Goal: Task Accomplishment & Management: Use online tool/utility

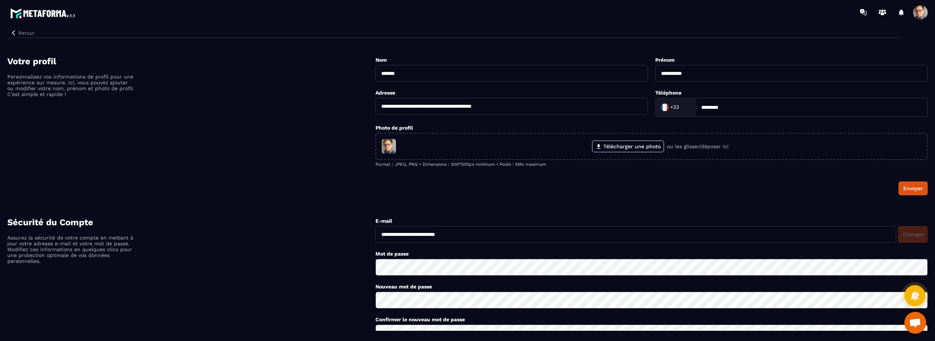
click at [39, 12] on img at bounding box center [43, 13] width 66 height 13
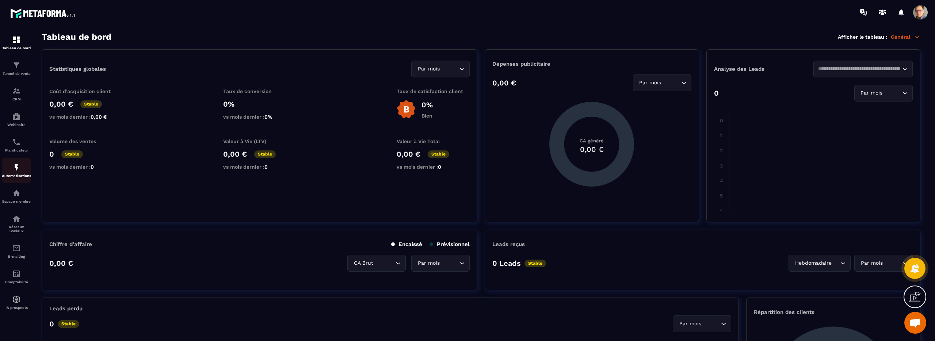
click at [16, 172] on div "Automatisations" at bounding box center [16, 170] width 29 height 15
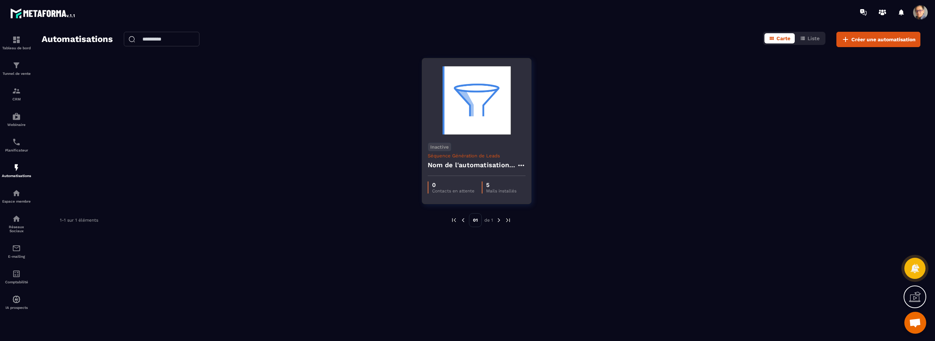
click at [466, 149] on div "Inactive Séquence Génération de Leads Nom de l'automatisation essai 1" at bounding box center [476, 156] width 109 height 39
click at [522, 164] on icon at bounding box center [521, 165] width 9 height 9
click at [545, 211] on button "Supprimer" at bounding box center [543, 209] width 46 height 13
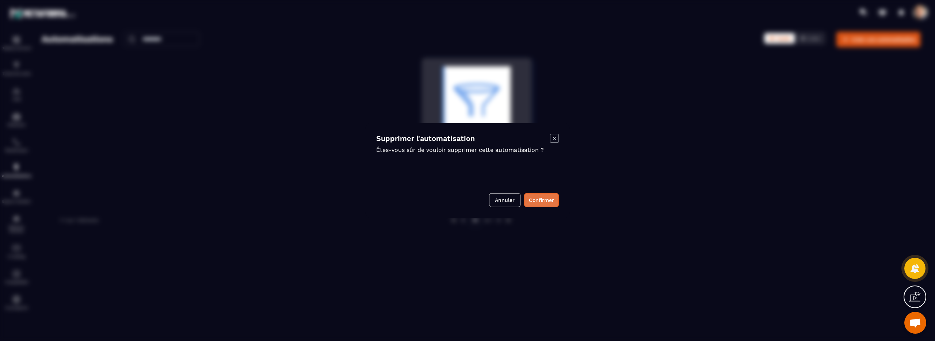
click at [540, 198] on button "Confirmer" at bounding box center [541, 200] width 35 height 14
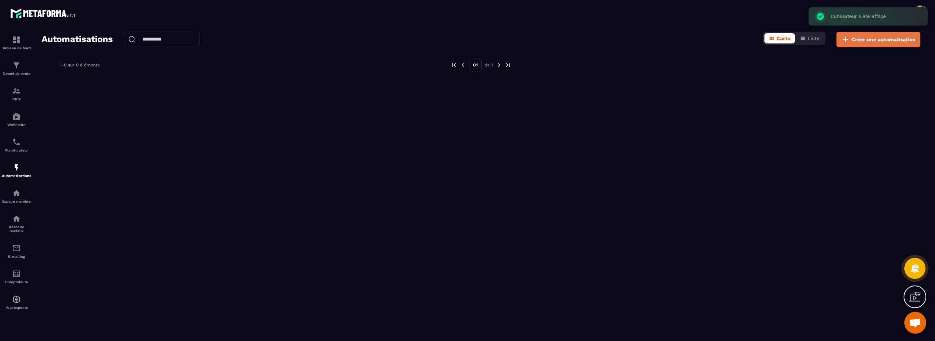
click at [873, 39] on span "Créer une automatisation" at bounding box center [883, 39] width 64 height 7
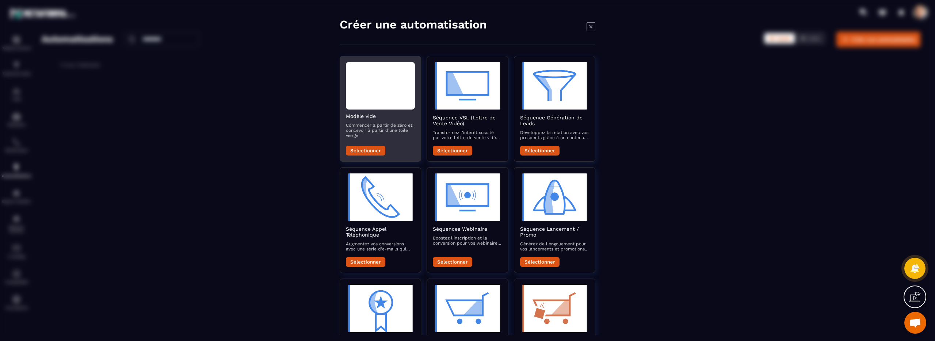
click at [391, 106] on div "Modal window" at bounding box center [380, 85] width 69 height 47
click at [370, 149] on button "Sélectionner" at bounding box center [365, 151] width 39 height 10
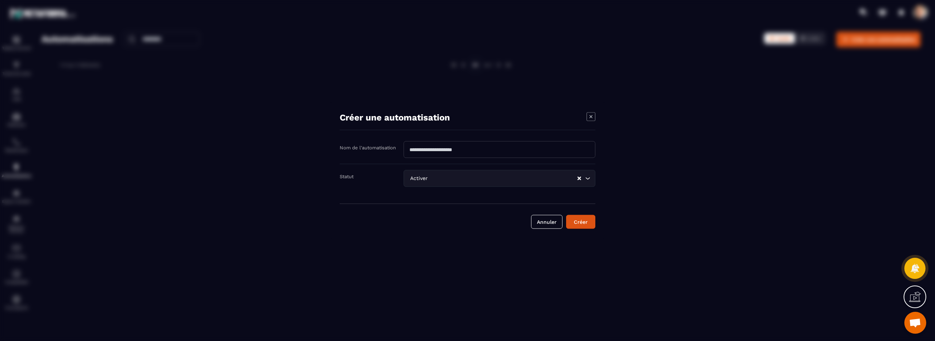
click at [484, 151] on input "Modal window" at bounding box center [500, 149] width 192 height 17
type input "*******"
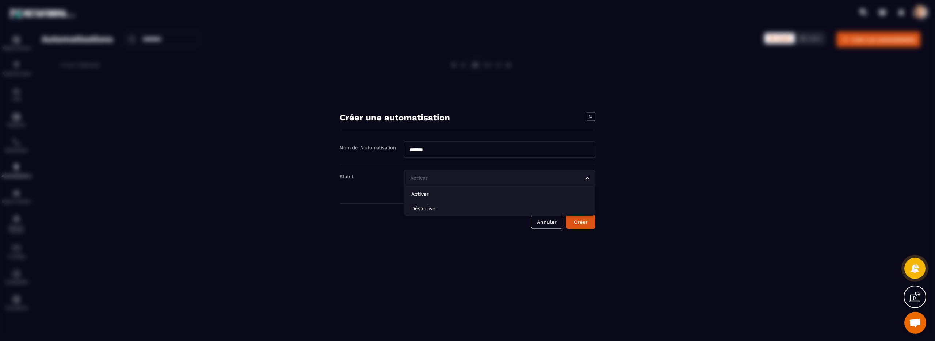
click at [588, 180] on icon "Search for option" at bounding box center [587, 178] width 7 height 7
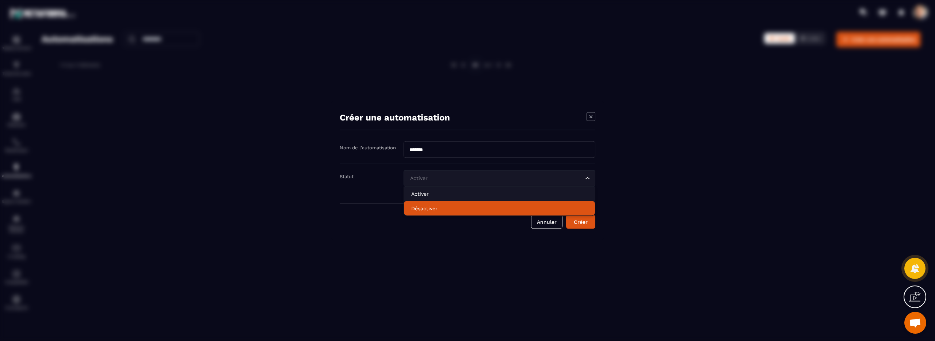
drag, startPoint x: 498, startPoint y: 274, endPoint x: 519, endPoint y: 268, distance: 21.9
click at [501, 272] on div "Modal window" at bounding box center [467, 170] width 935 height 341
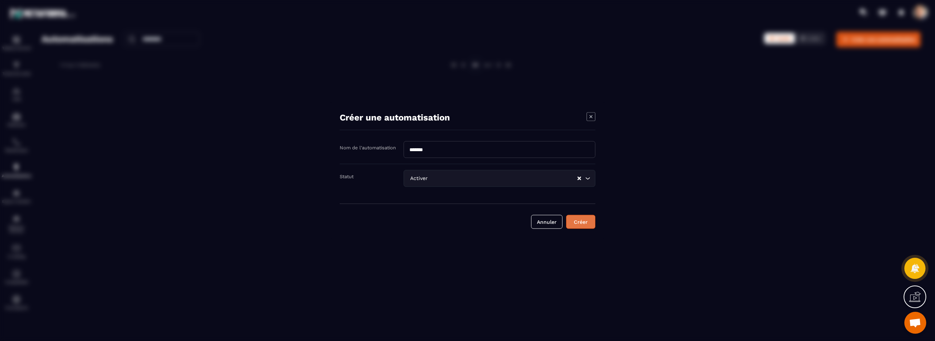
click at [585, 221] on button "Créer" at bounding box center [580, 222] width 29 height 14
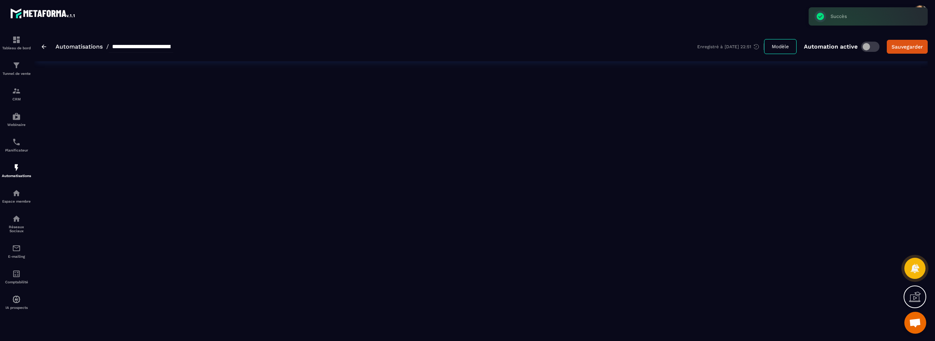
type input "*******"
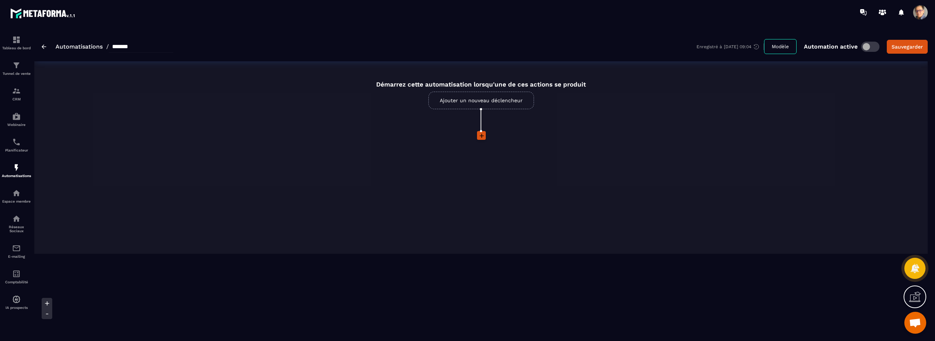
click at [778, 44] on button "Modèle" at bounding box center [780, 46] width 33 height 15
click at [912, 294] on icon at bounding box center [915, 297] width 12 height 12
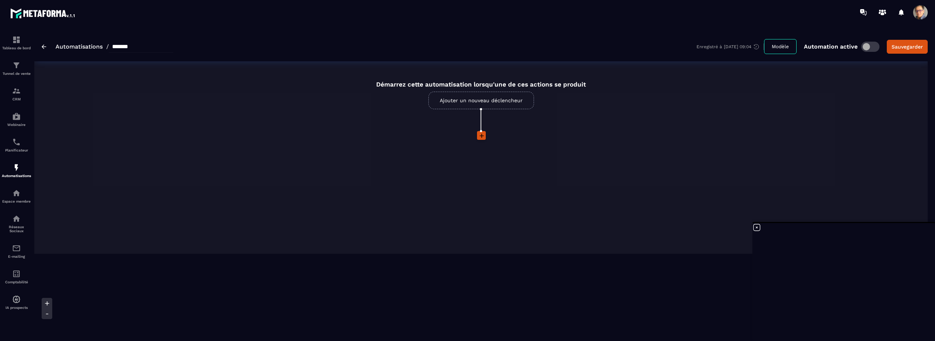
click at [757, 226] on icon at bounding box center [756, 227] width 9 height 9
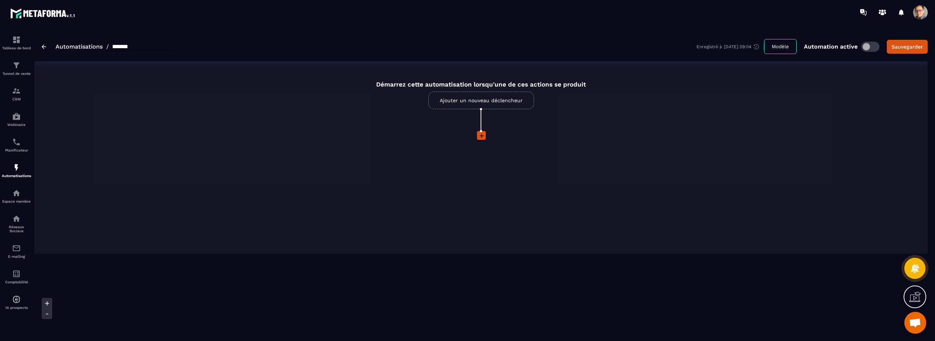
click at [44, 46] on img at bounding box center [44, 47] width 5 height 4
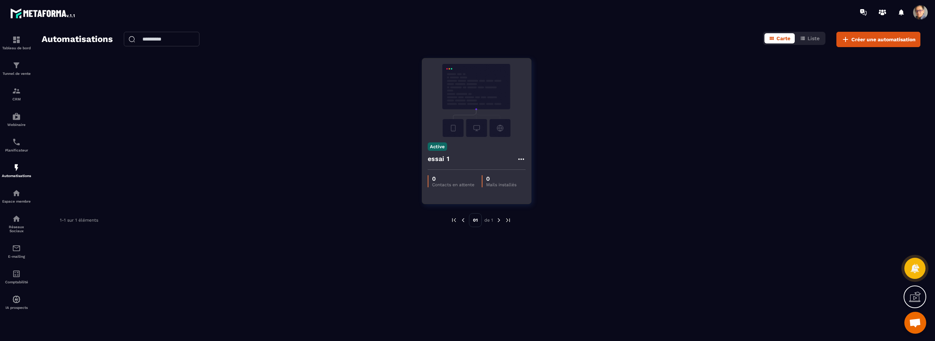
click at [524, 161] on icon at bounding box center [521, 159] width 9 height 9
click at [546, 204] on button "Supprimer" at bounding box center [543, 203] width 46 height 13
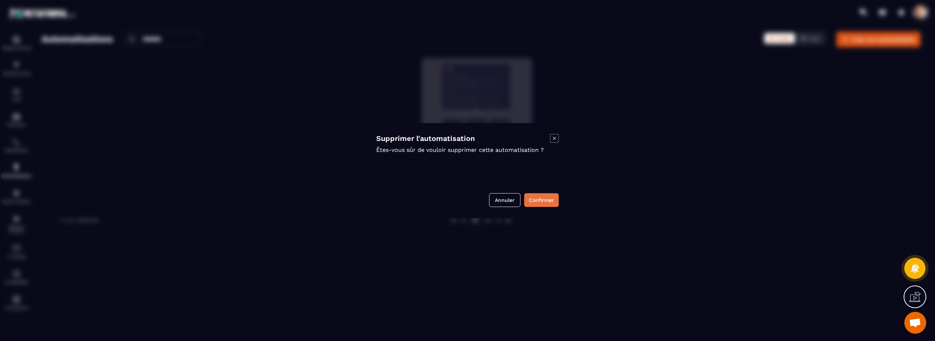
click at [546, 201] on button "Confirmer" at bounding box center [541, 200] width 35 height 14
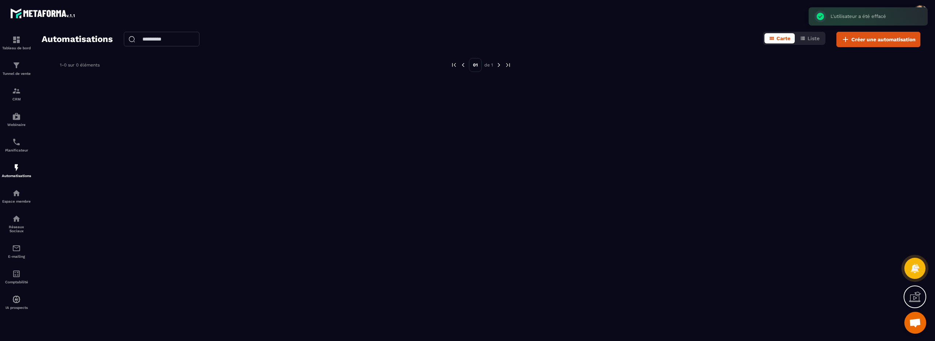
click at [173, 36] on input "text" at bounding box center [162, 39] width 76 height 15
click at [164, 56] on p "Voir les archives" at bounding box center [162, 56] width 64 height 6
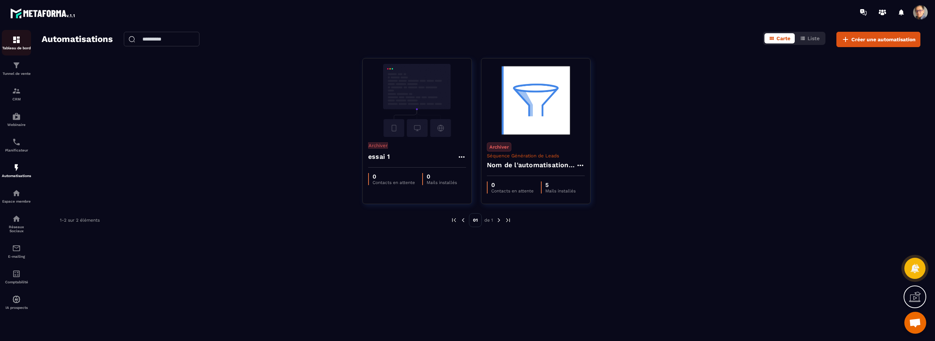
click at [18, 42] on img at bounding box center [16, 39] width 9 height 9
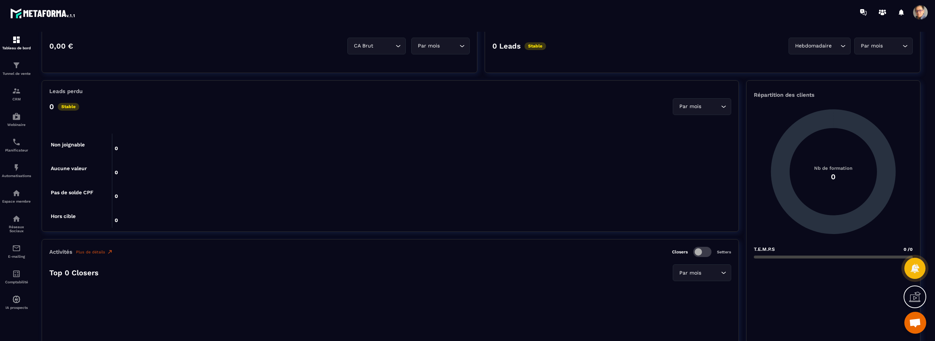
scroll to position [219, 0]
click at [18, 91] on img at bounding box center [16, 91] width 9 height 9
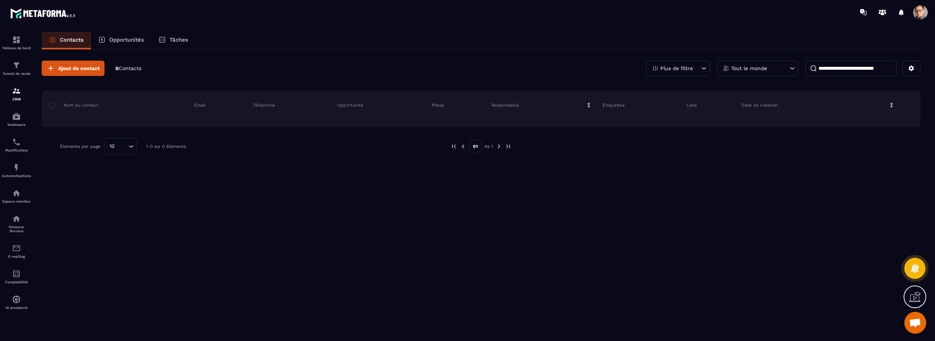
click at [130, 38] on p "Opportunités" at bounding box center [126, 40] width 35 height 7
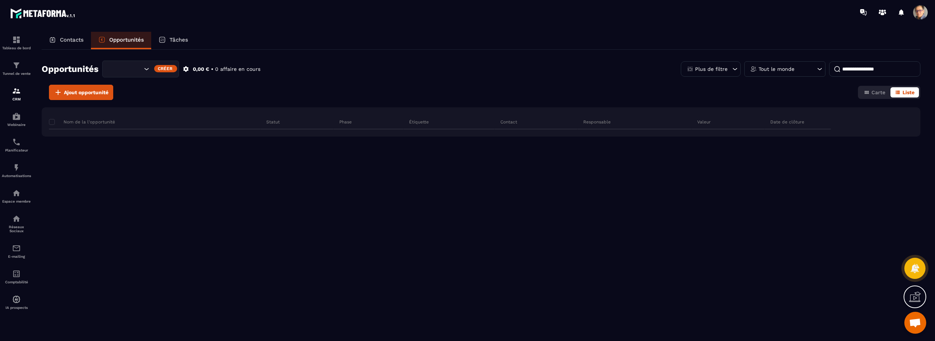
click at [181, 42] on p "Tâches" at bounding box center [178, 40] width 19 height 7
